Goal: Check status

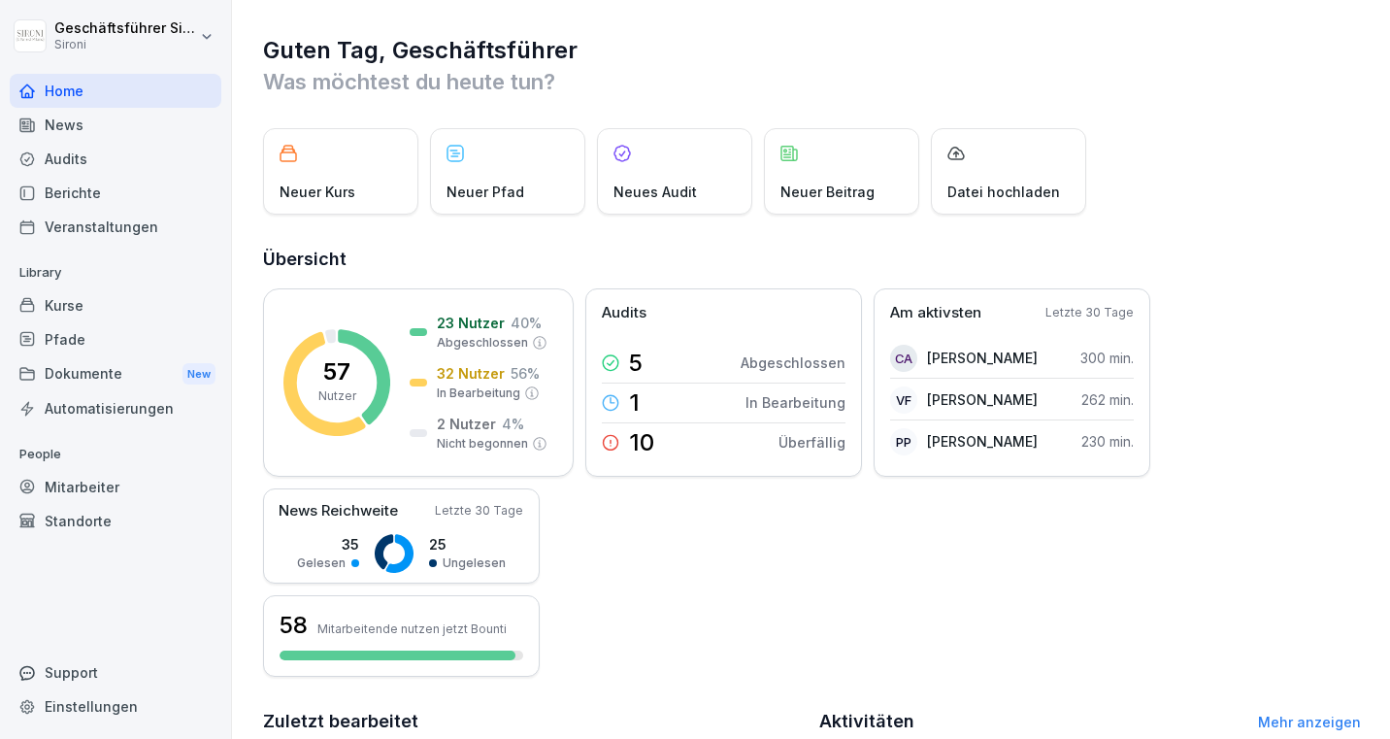
click at [90, 309] on div "Kurse" at bounding box center [116, 305] width 212 height 34
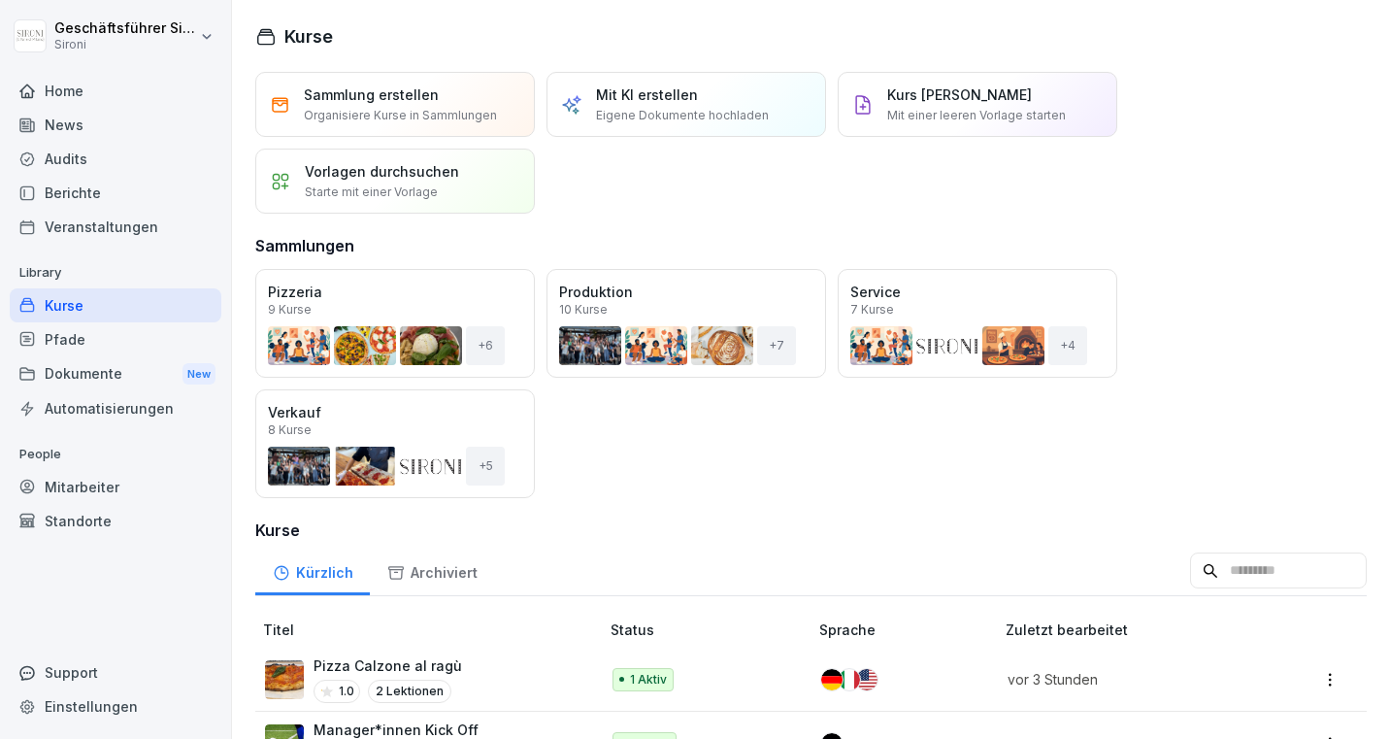
click at [101, 481] on div "Mitarbeiter" at bounding box center [116, 487] width 212 height 34
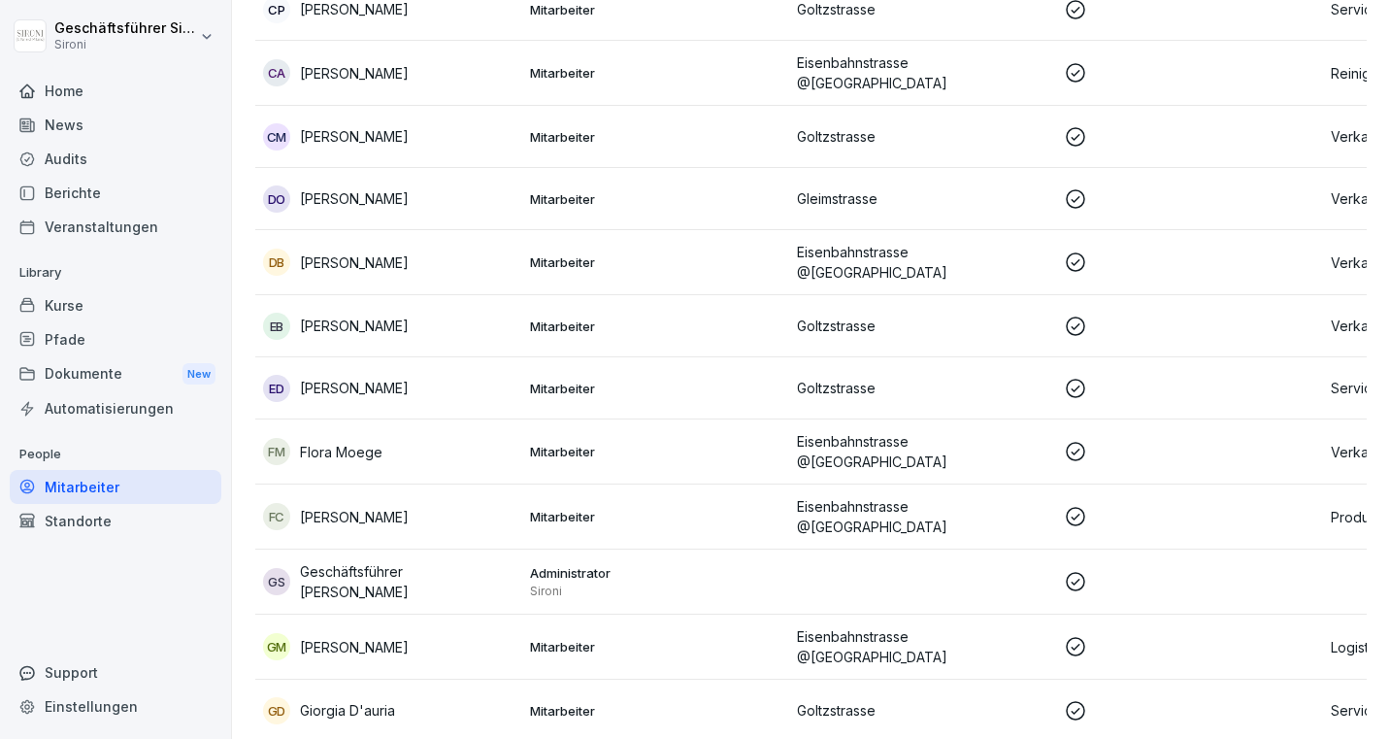
scroll to position [991, 0]
click at [382, 316] on p "[PERSON_NAME]" at bounding box center [354, 326] width 109 height 20
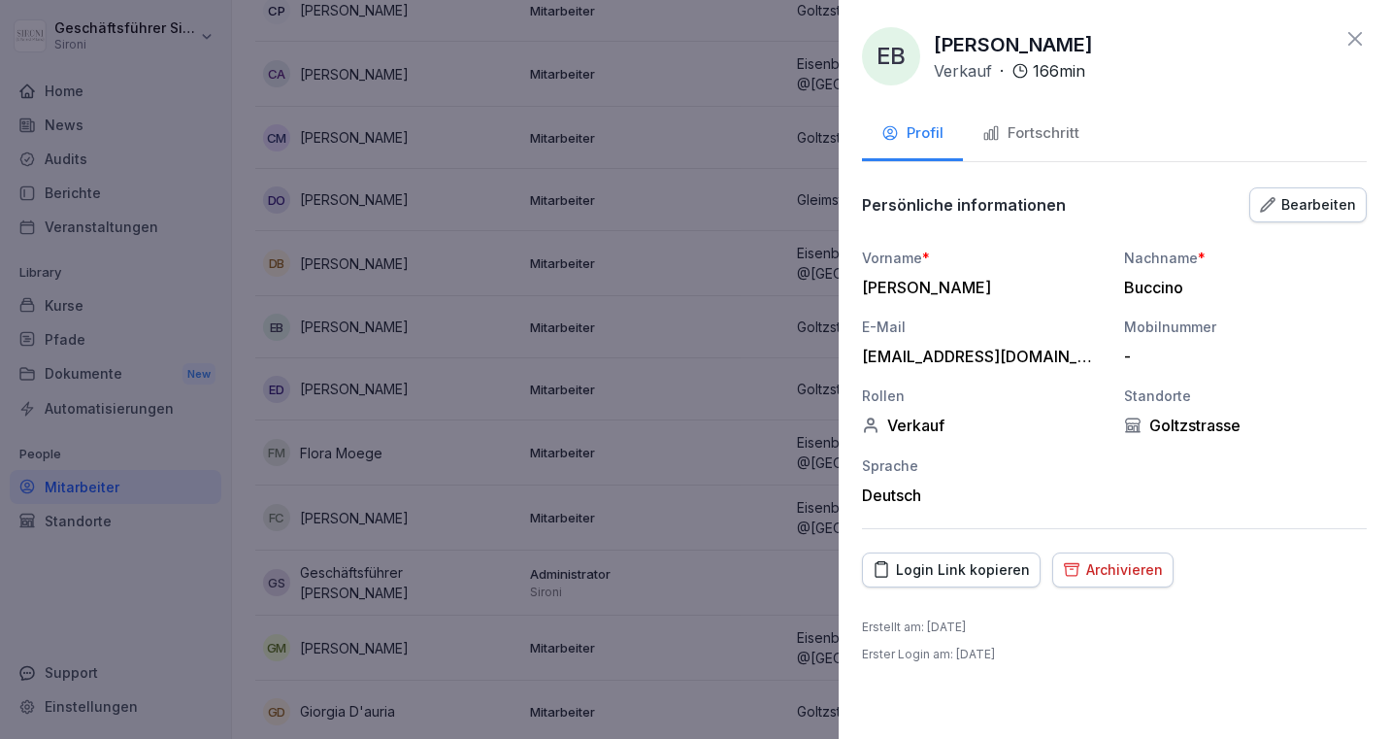
click at [1035, 143] on div "Fortschritt" at bounding box center [1030, 133] width 97 height 22
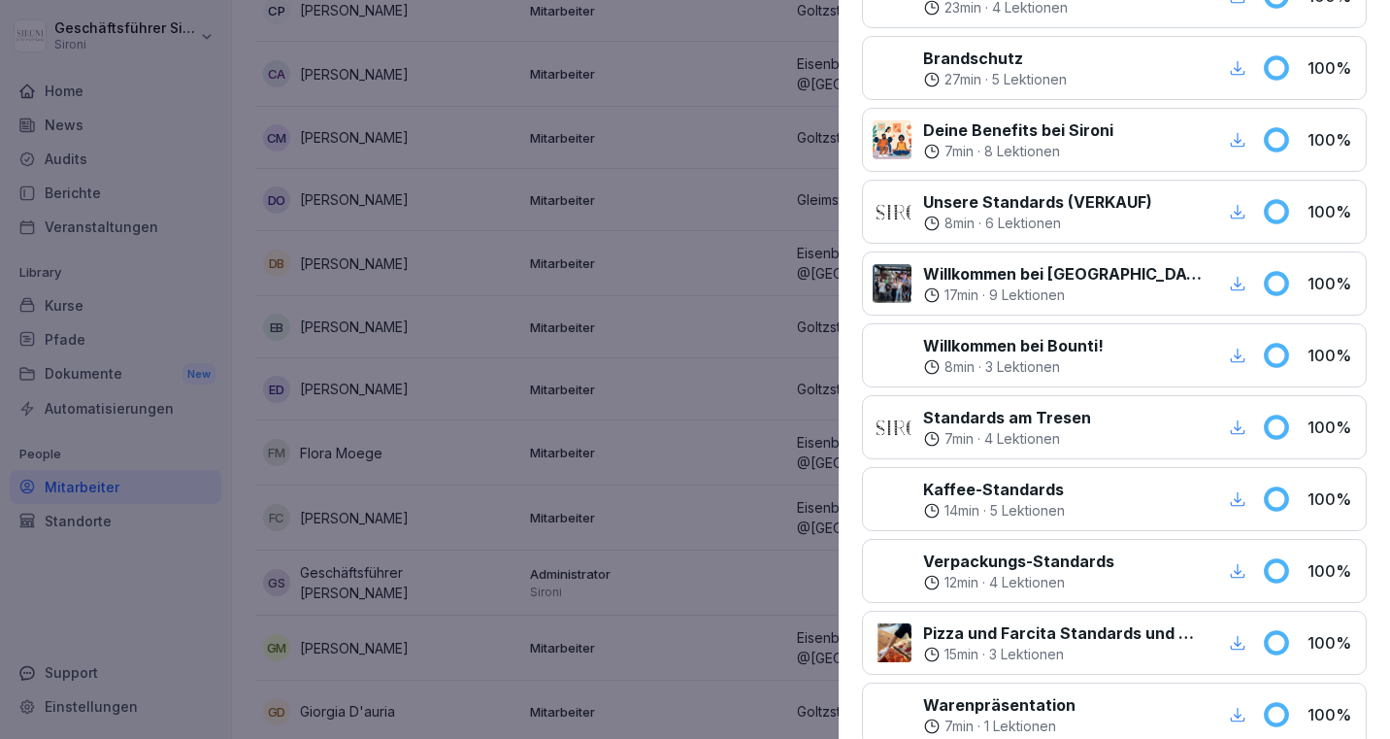
scroll to position [693, 0]
